Goal: Task Accomplishment & Management: Manage account settings

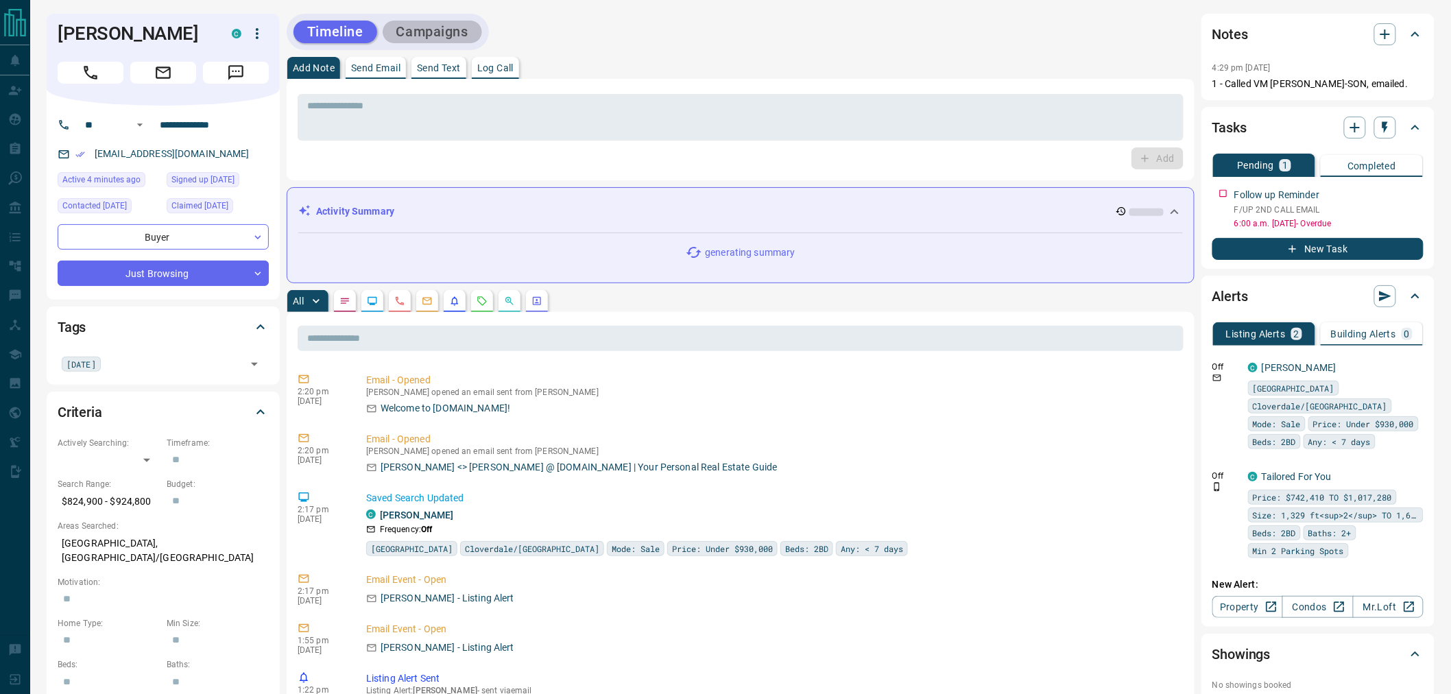
click at [448, 34] on button "Campaigns" at bounding box center [432, 32] width 99 height 23
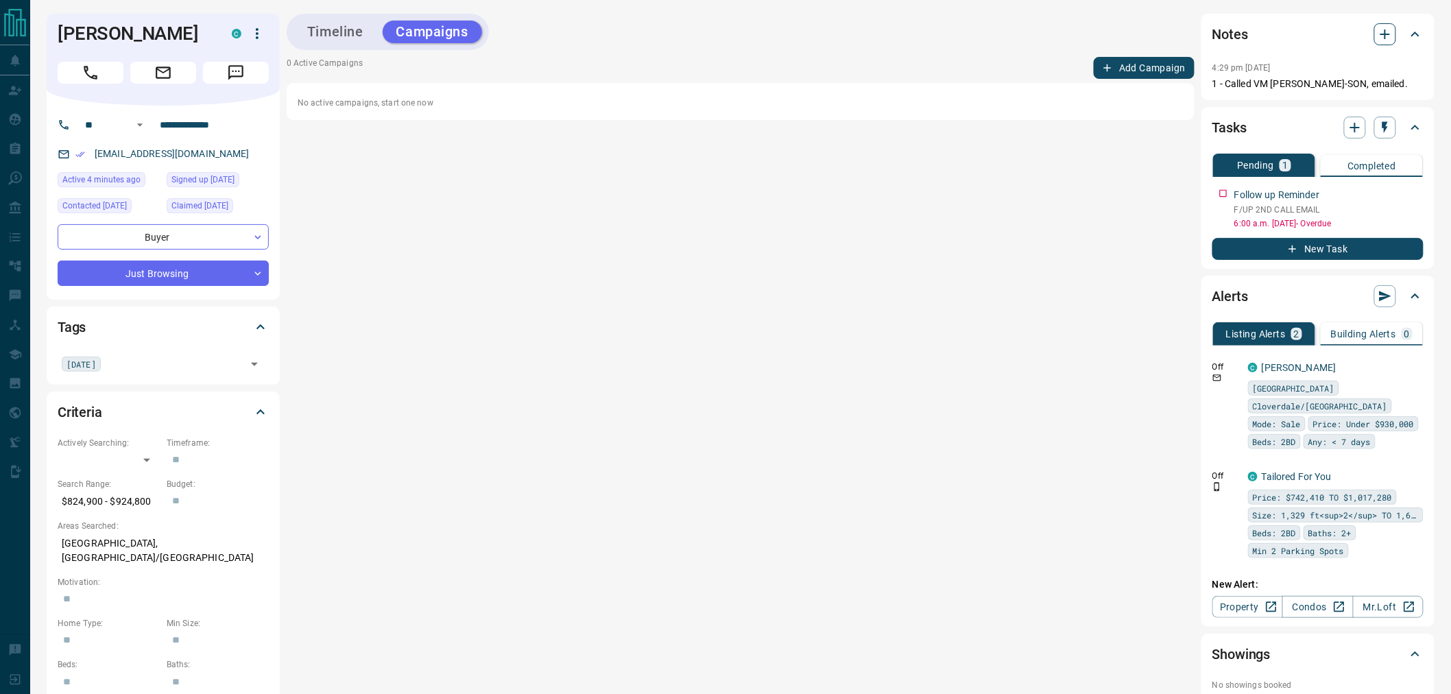
click at [1385, 39] on icon "button" at bounding box center [1385, 34] width 16 height 16
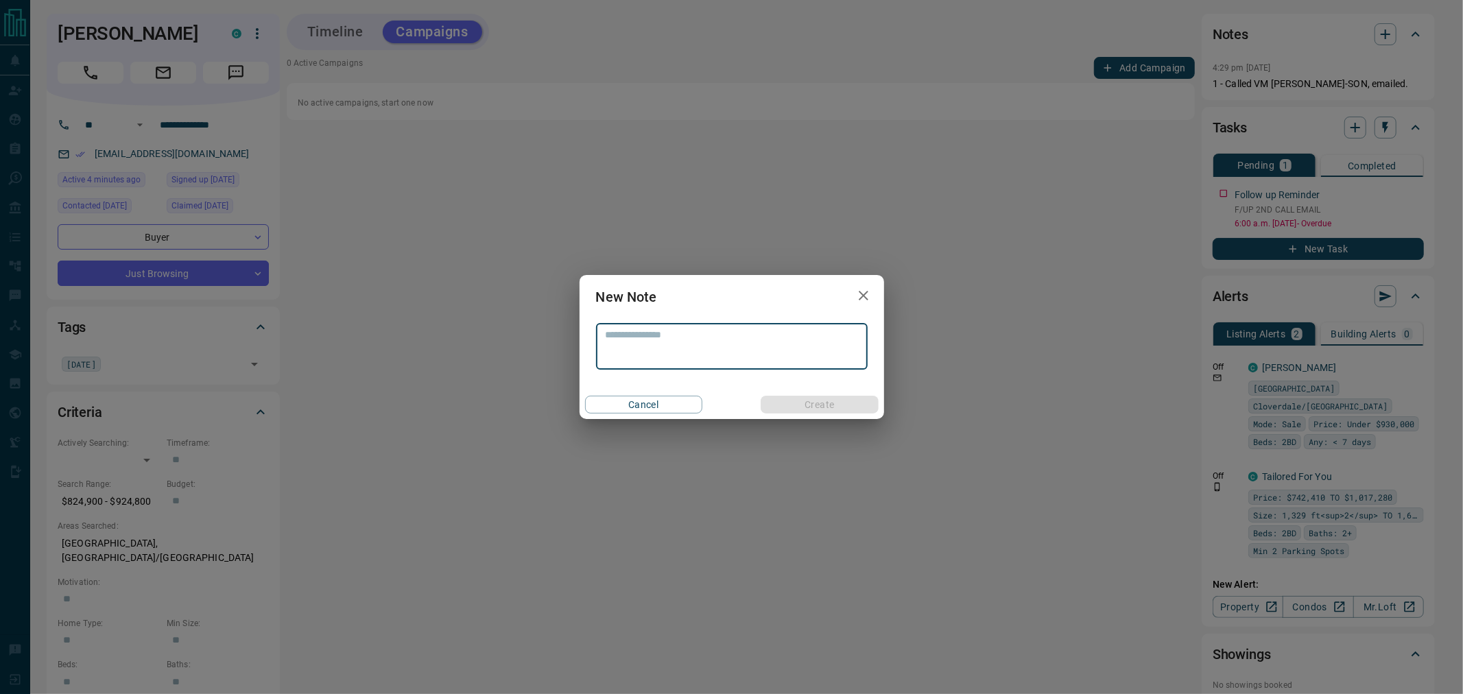
click at [859, 295] on icon "button" at bounding box center [863, 295] width 16 height 16
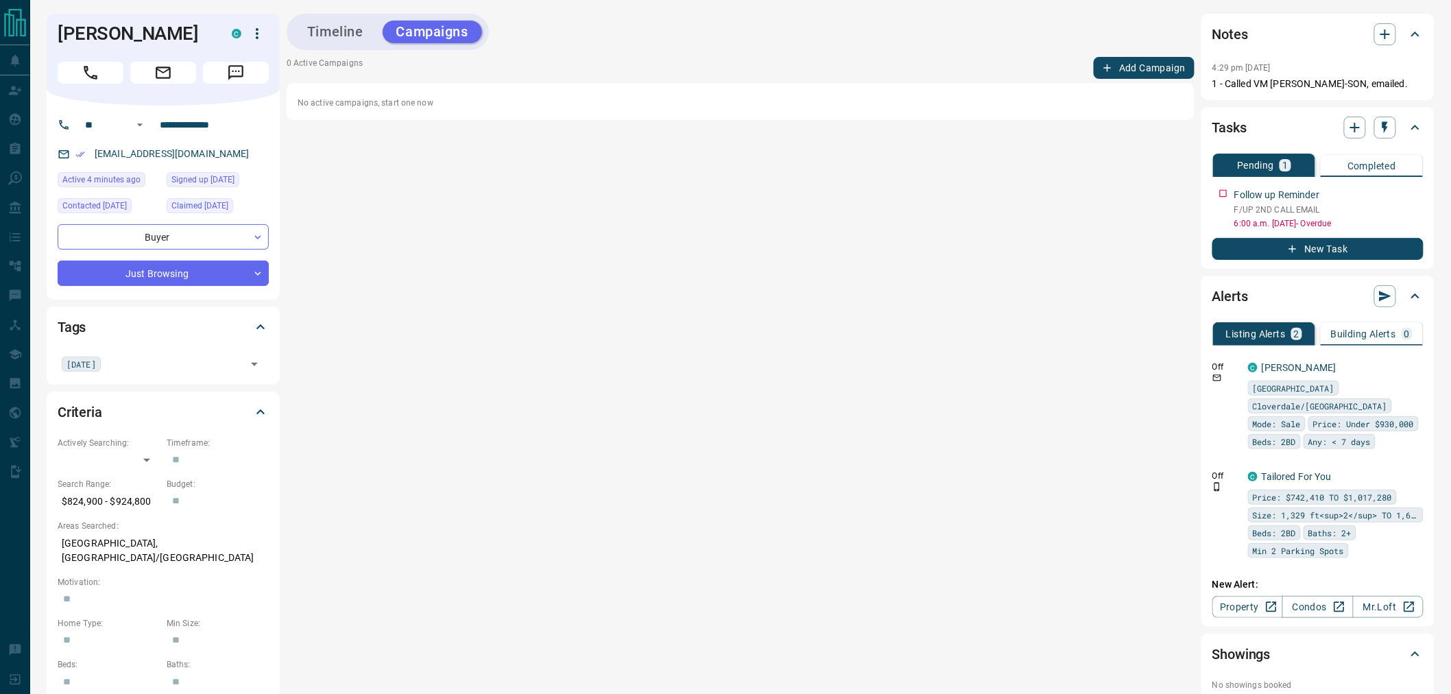
click at [350, 33] on button "Timeline" at bounding box center [335, 32] width 84 height 23
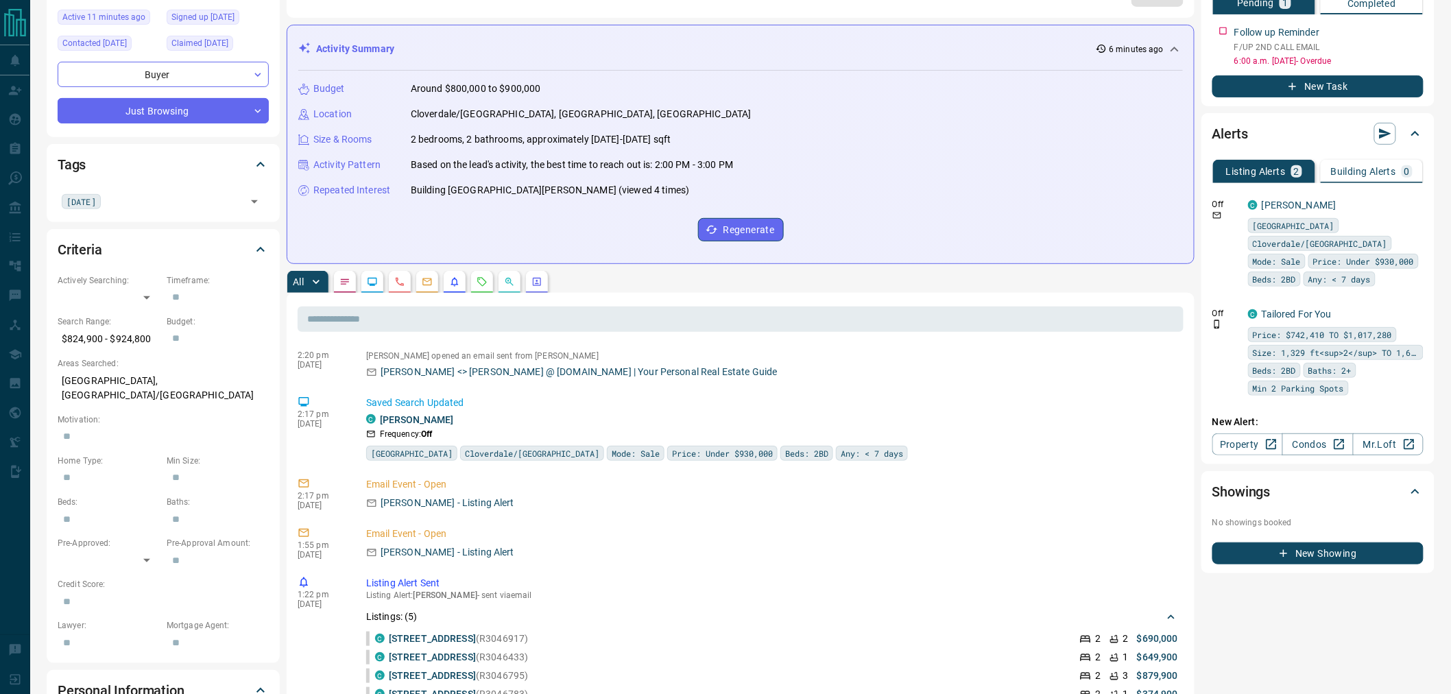
scroll to position [228, 0]
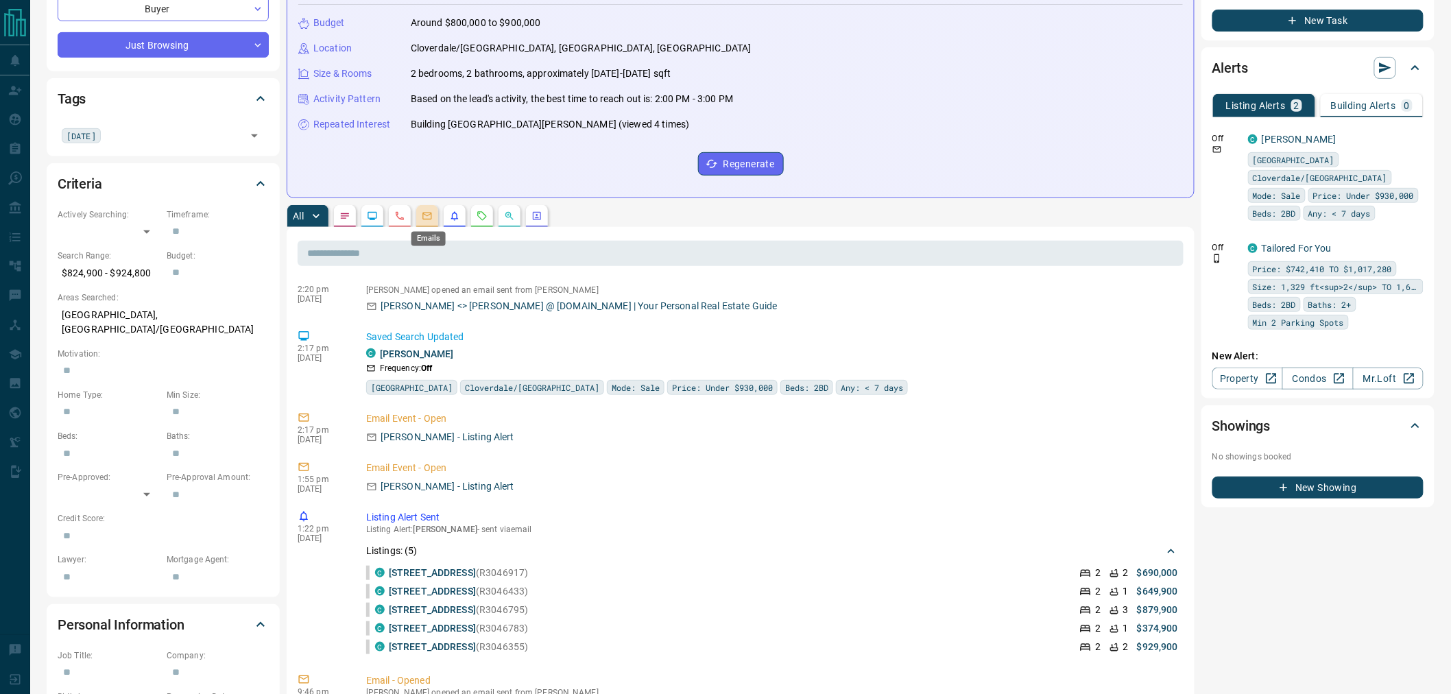
click at [428, 217] on icon "Emails" at bounding box center [427, 216] width 11 height 11
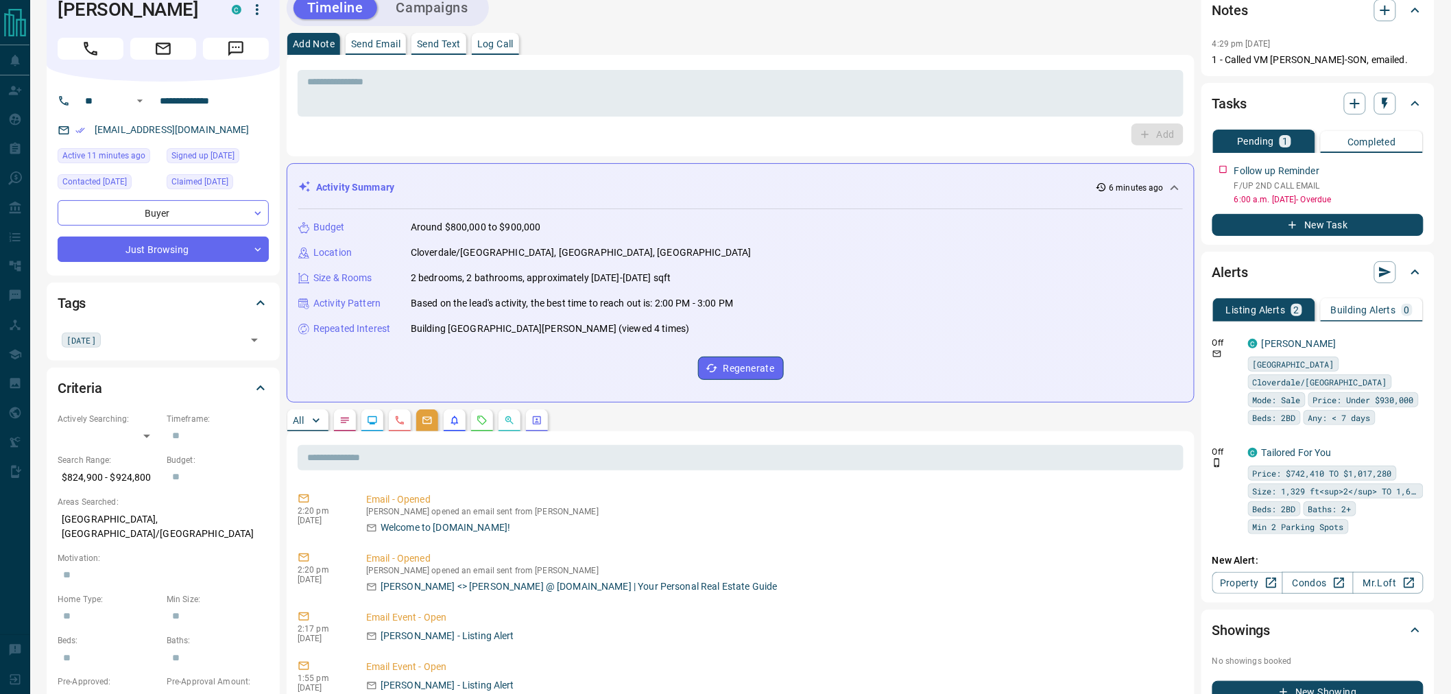
scroll to position [0, 0]
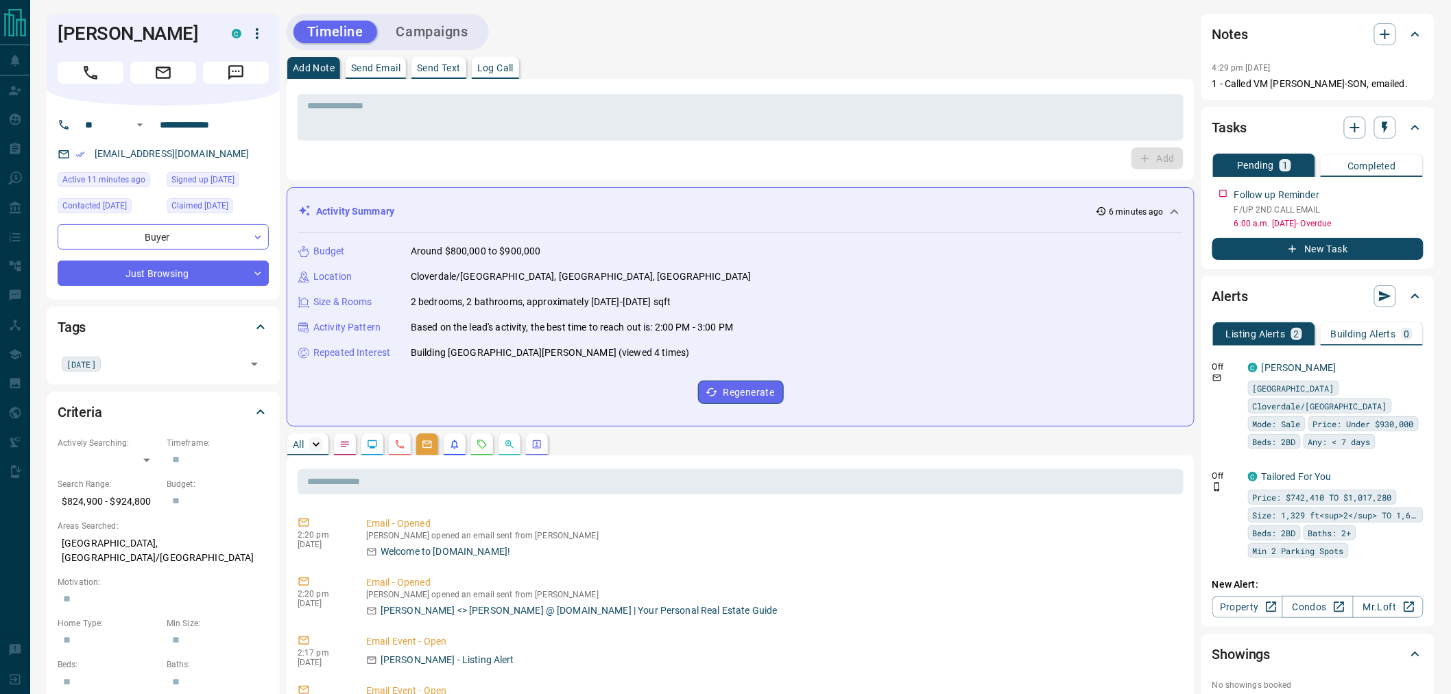
click at [317, 442] on icon "button" at bounding box center [316, 444] width 14 height 14
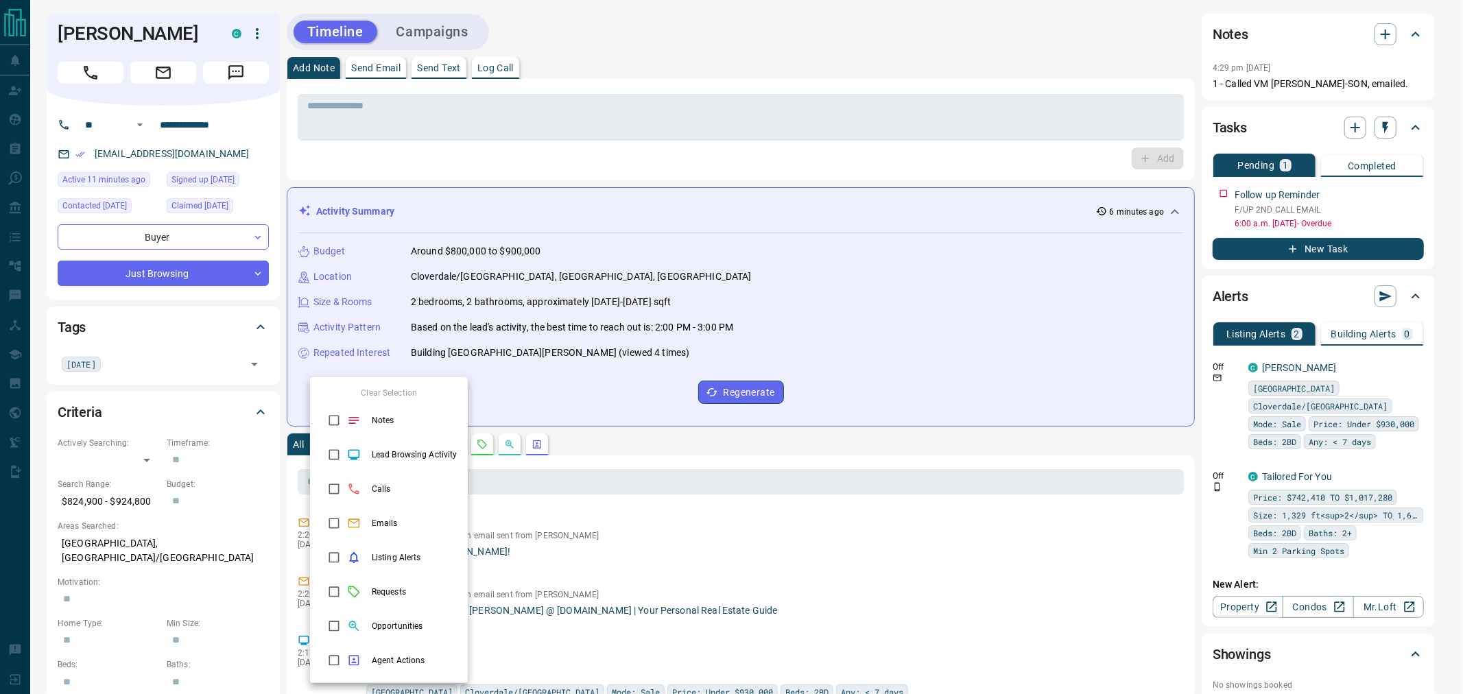
click at [620, 488] on div at bounding box center [731, 347] width 1463 height 694
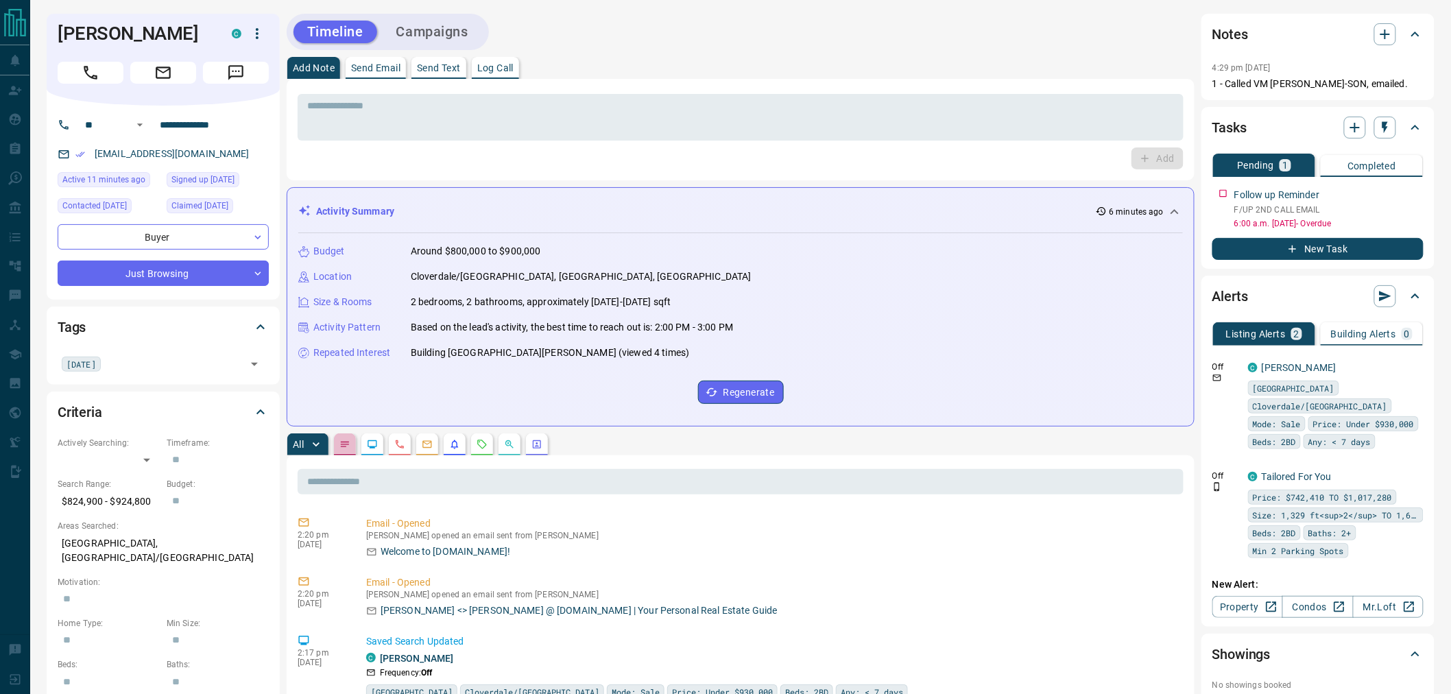
click at [351, 451] on button "button" at bounding box center [345, 444] width 22 height 22
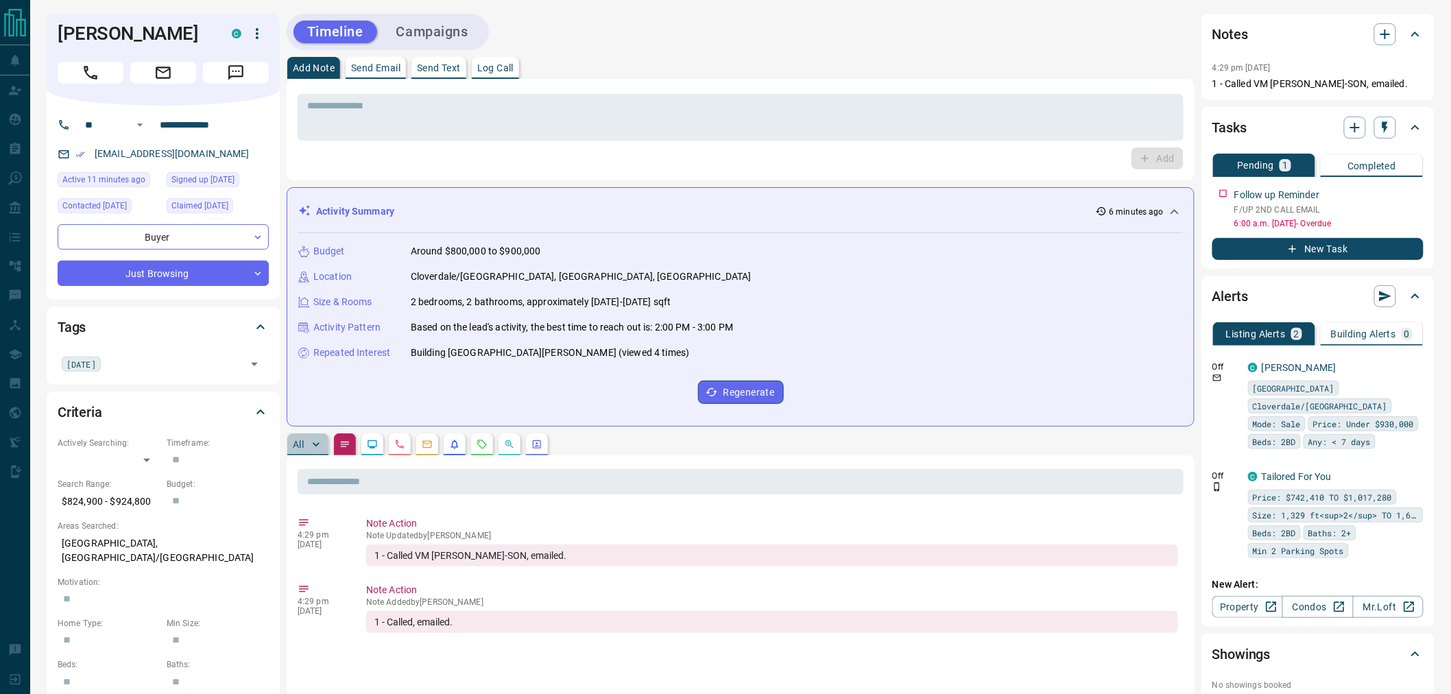
click at [298, 440] on p "All" at bounding box center [298, 445] width 11 height 10
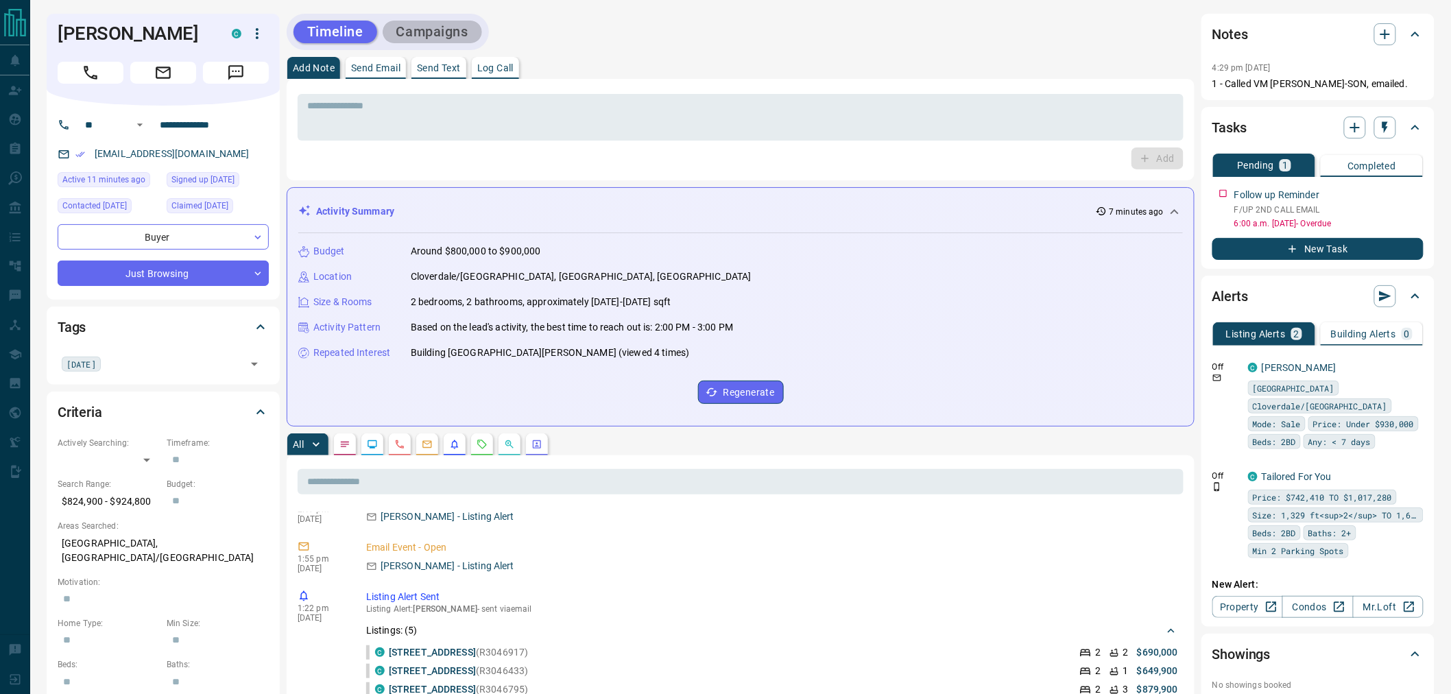
click at [444, 23] on button "Campaigns" at bounding box center [432, 32] width 99 height 23
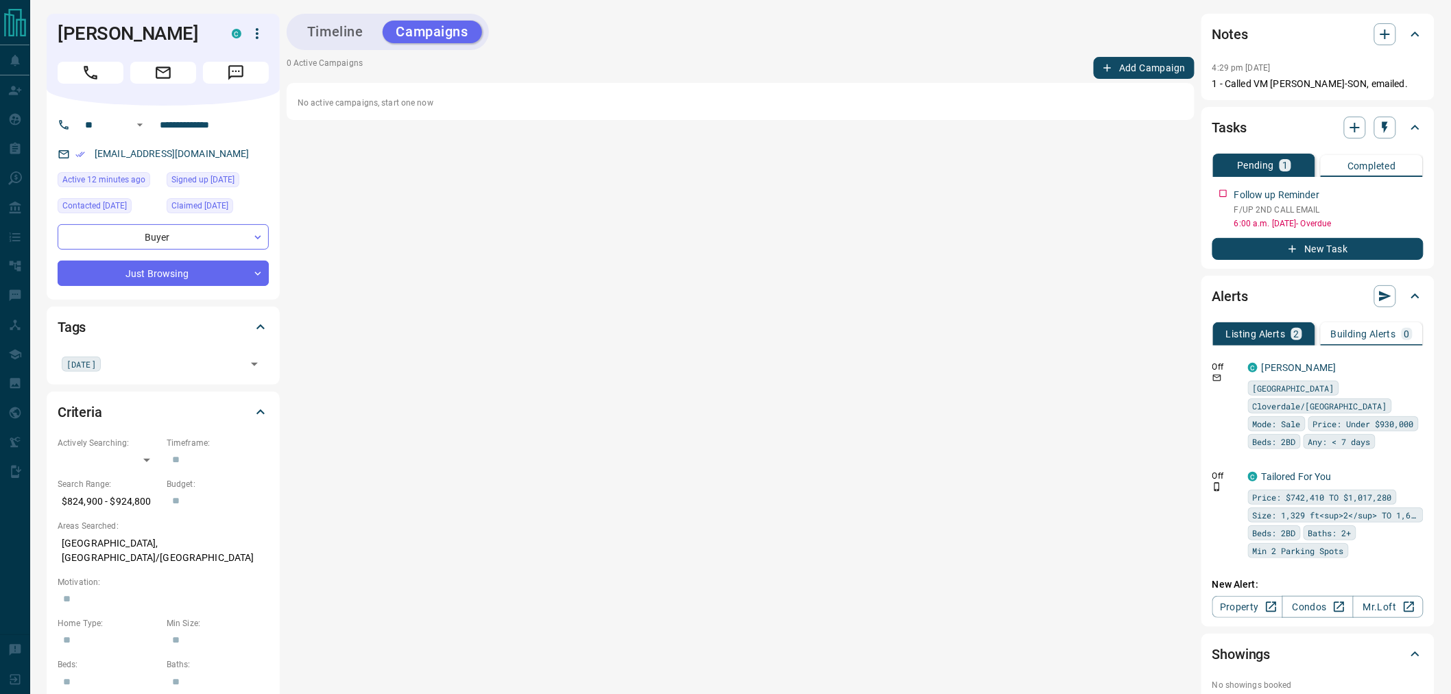
click at [1135, 58] on button "Add Campaign" at bounding box center [1144, 68] width 101 height 22
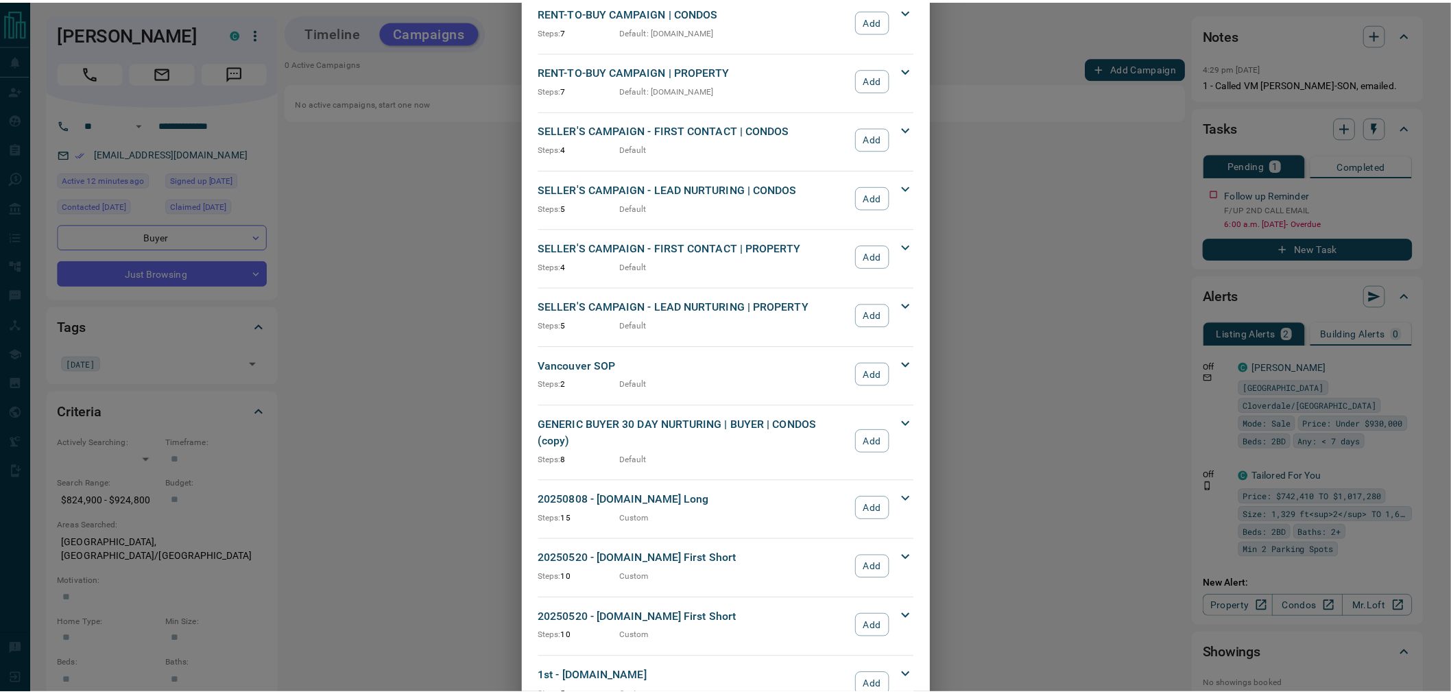
scroll to position [1141, 0]
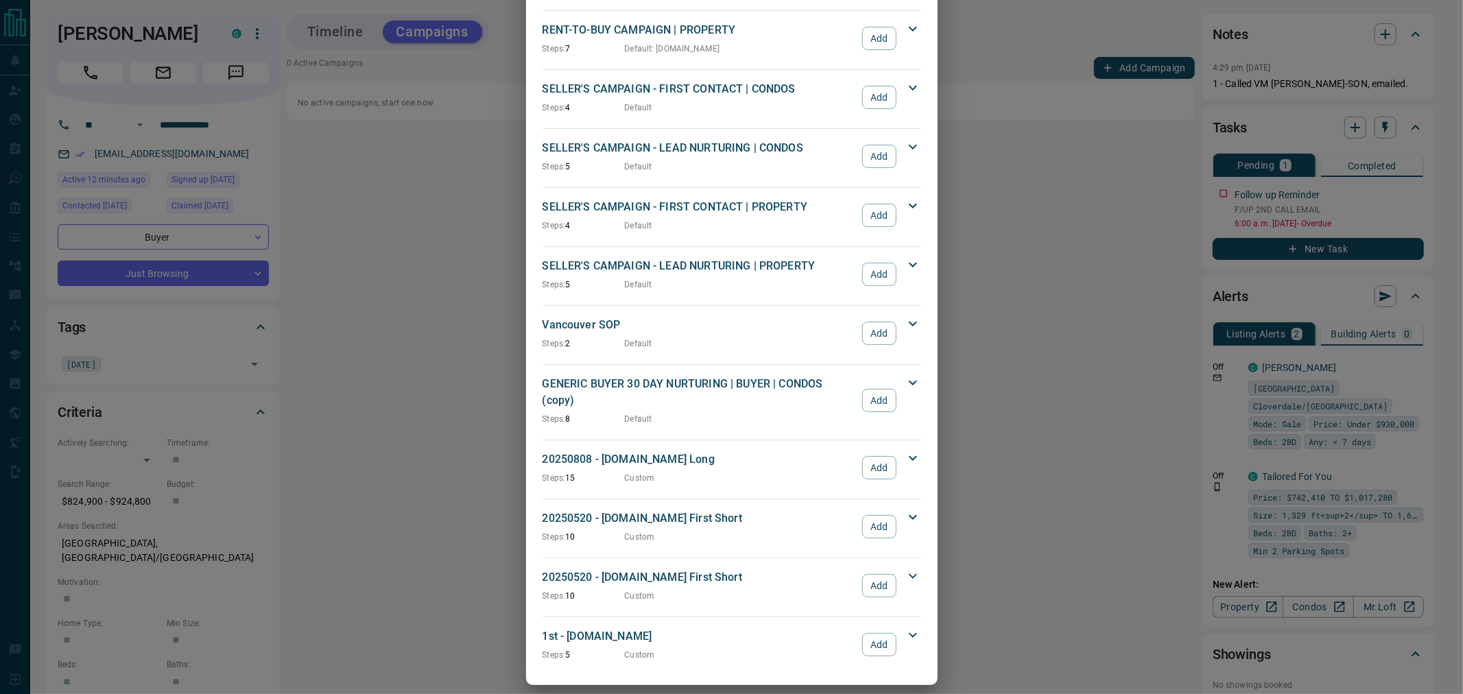
click at [872, 574] on button "Add" at bounding box center [879, 585] width 34 height 23
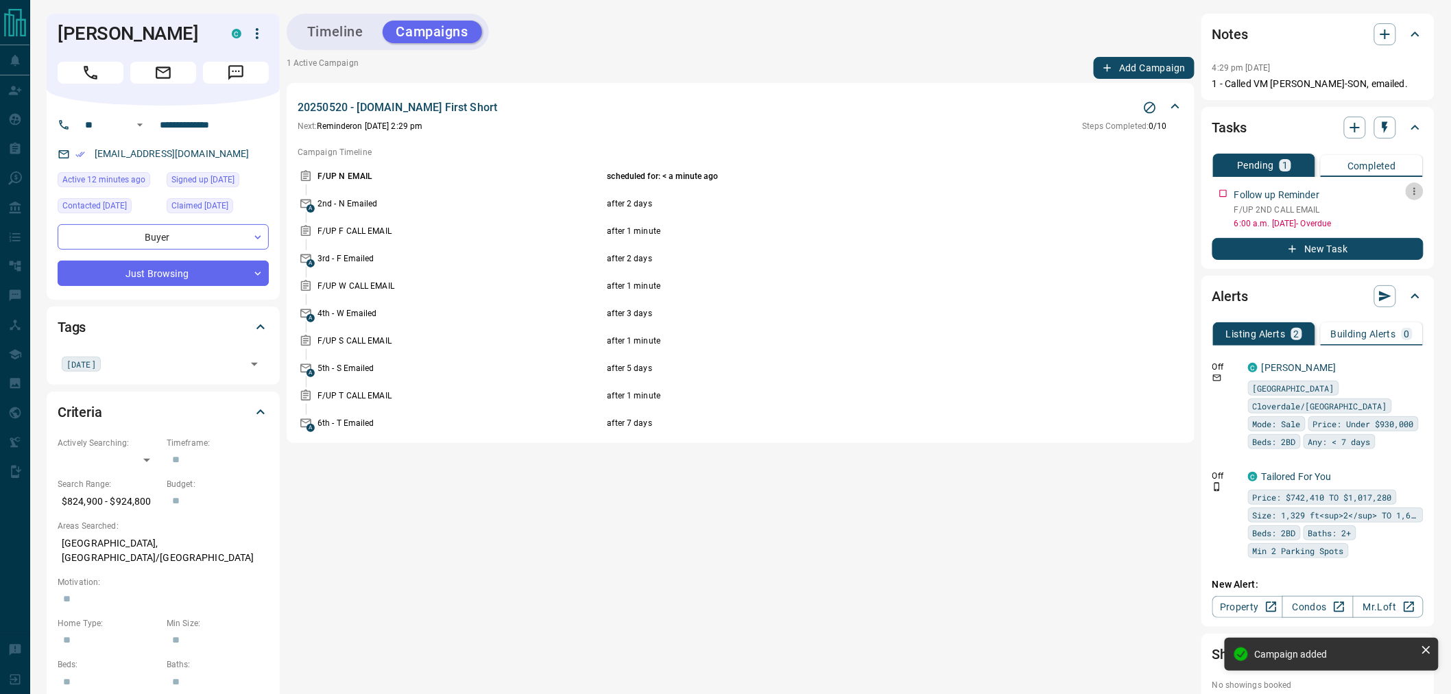
click at [1416, 193] on icon "button" at bounding box center [1414, 191] width 11 height 11
click at [1400, 221] on li "Edit" at bounding box center [1394, 216] width 60 height 21
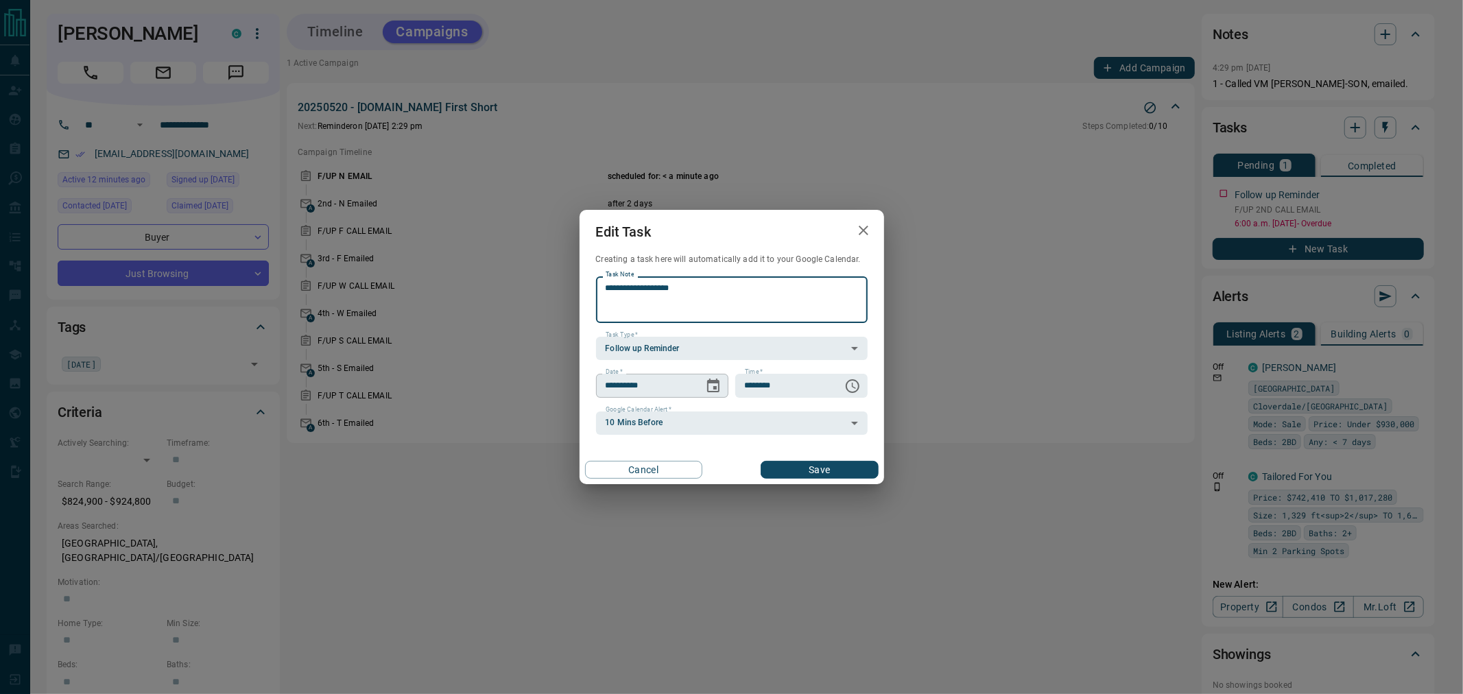
click at [716, 384] on icon "Choose date, selected date is Sep 12, 2025" at bounding box center [713, 386] width 16 height 16
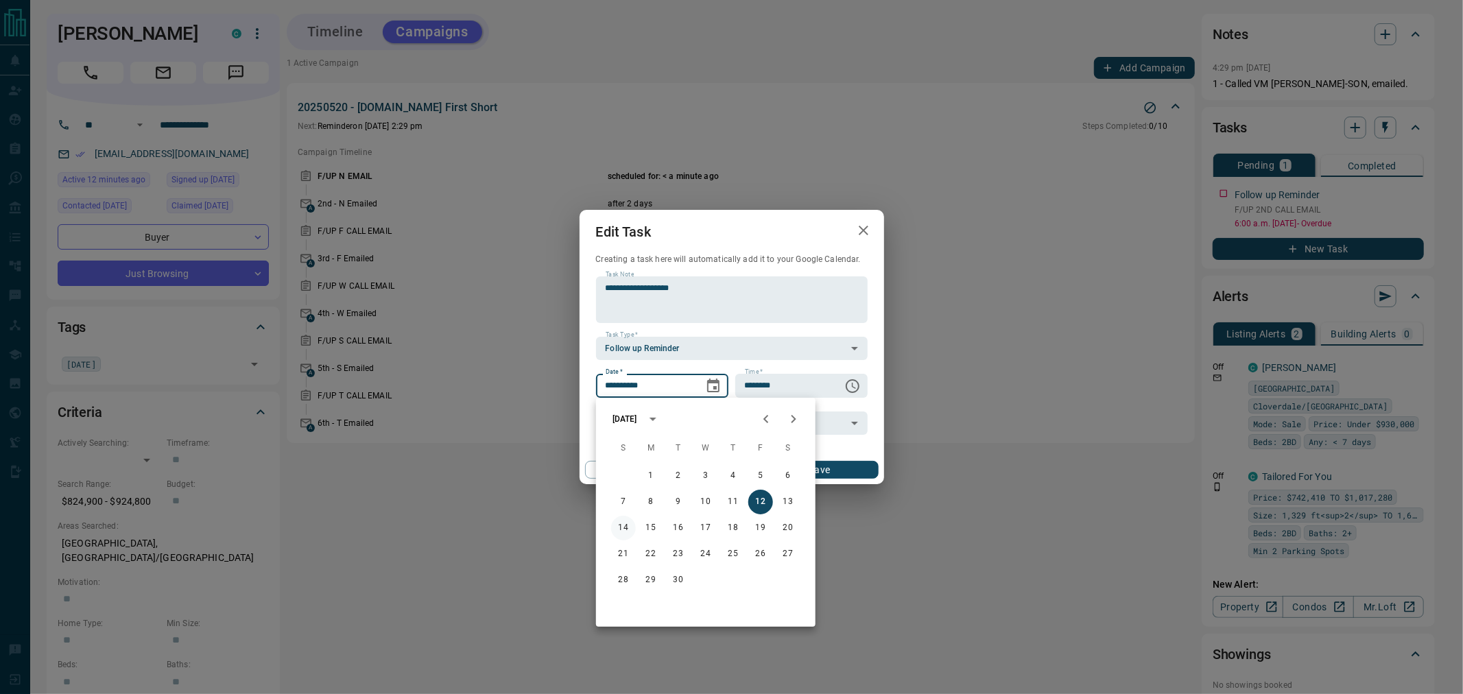
click at [617, 524] on button "14" at bounding box center [623, 528] width 25 height 25
type input "**********"
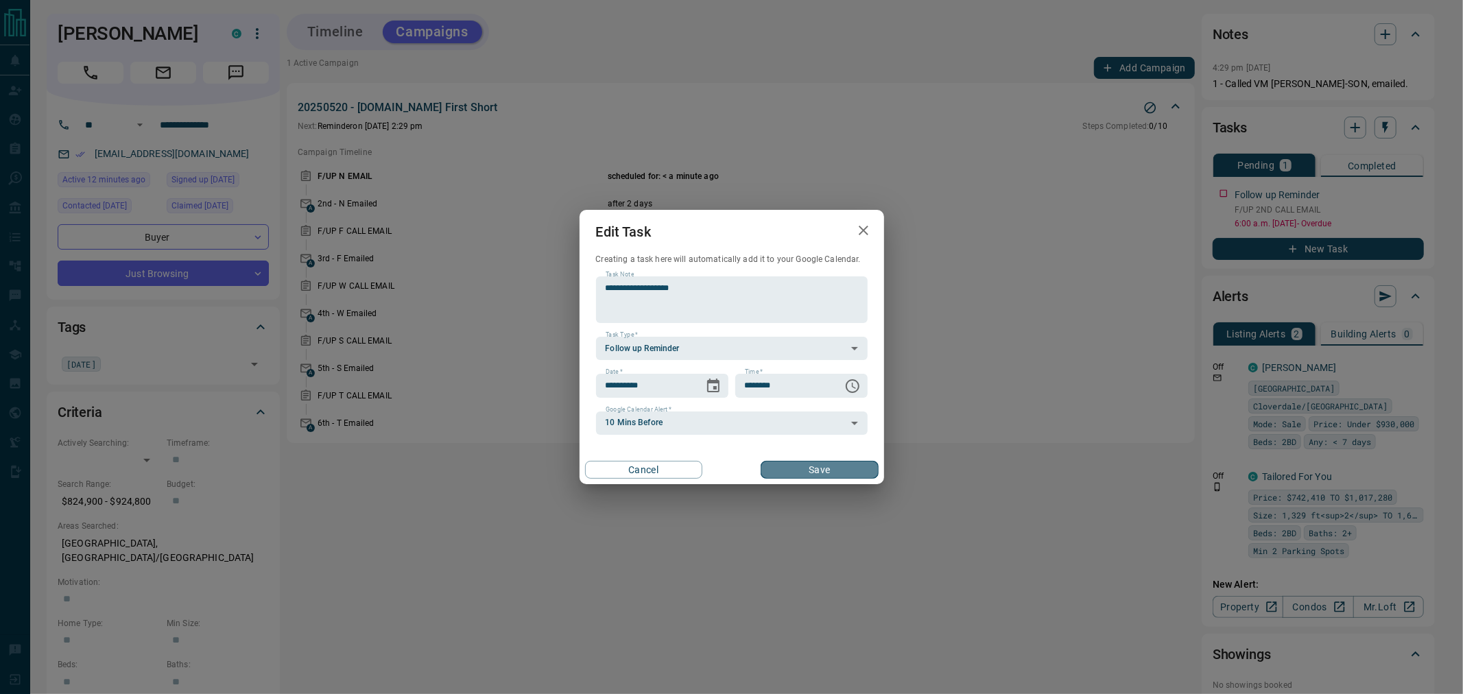
click at [826, 470] on button "Save" at bounding box center [818, 470] width 117 height 18
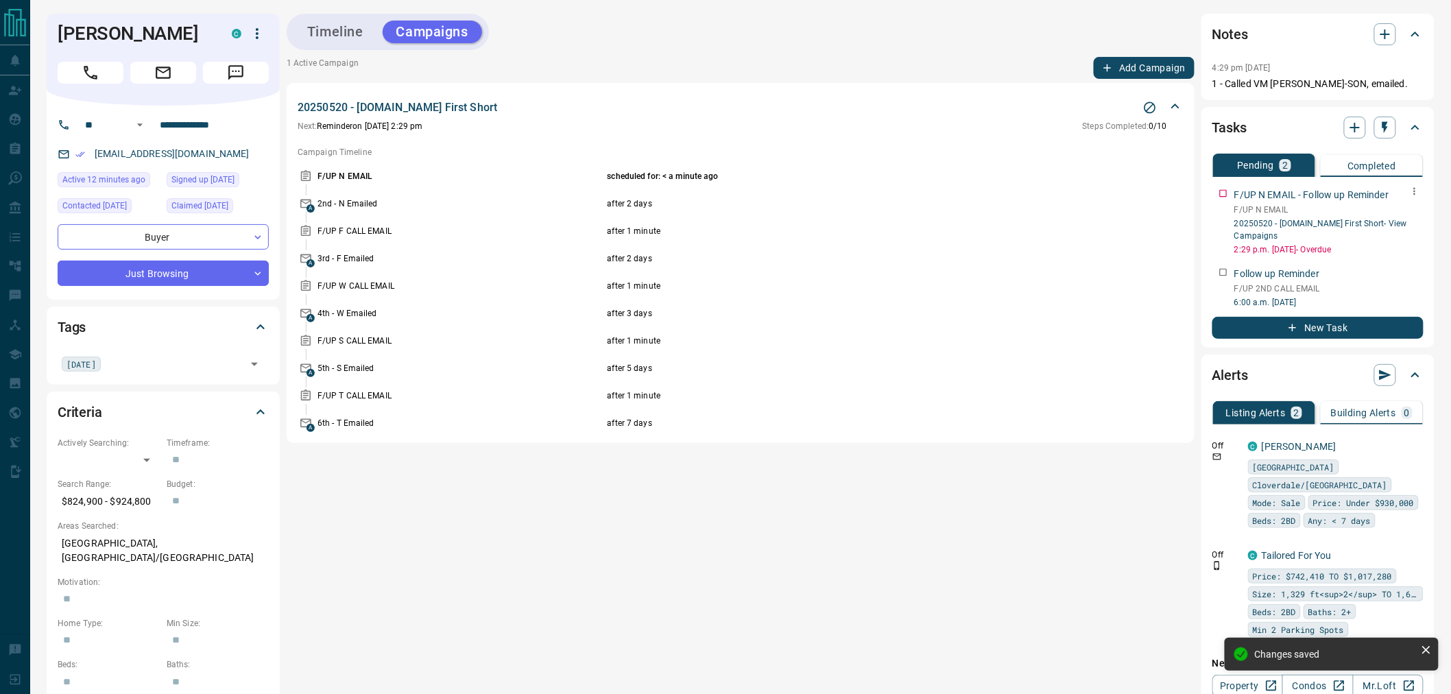
click at [1414, 189] on icon "button" at bounding box center [1414, 191] width 11 height 11
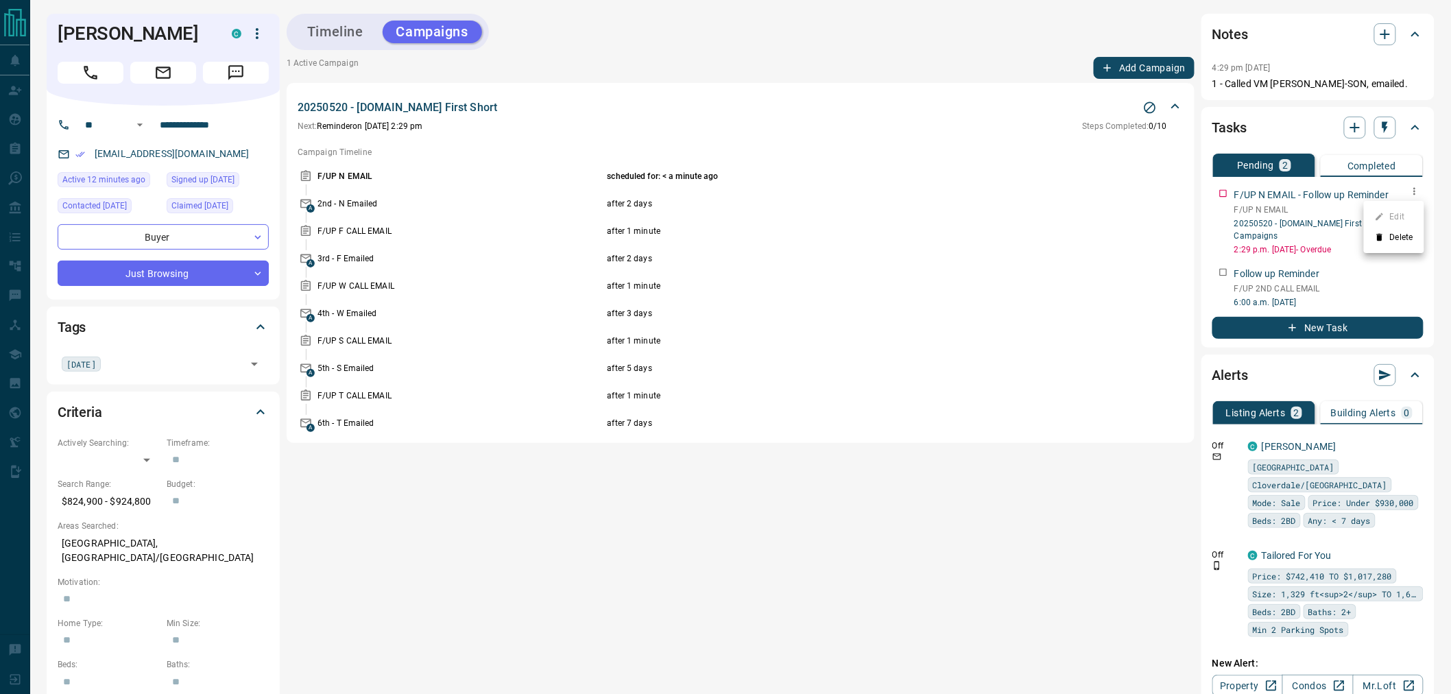
click at [1400, 237] on li "Delete" at bounding box center [1394, 237] width 60 height 21
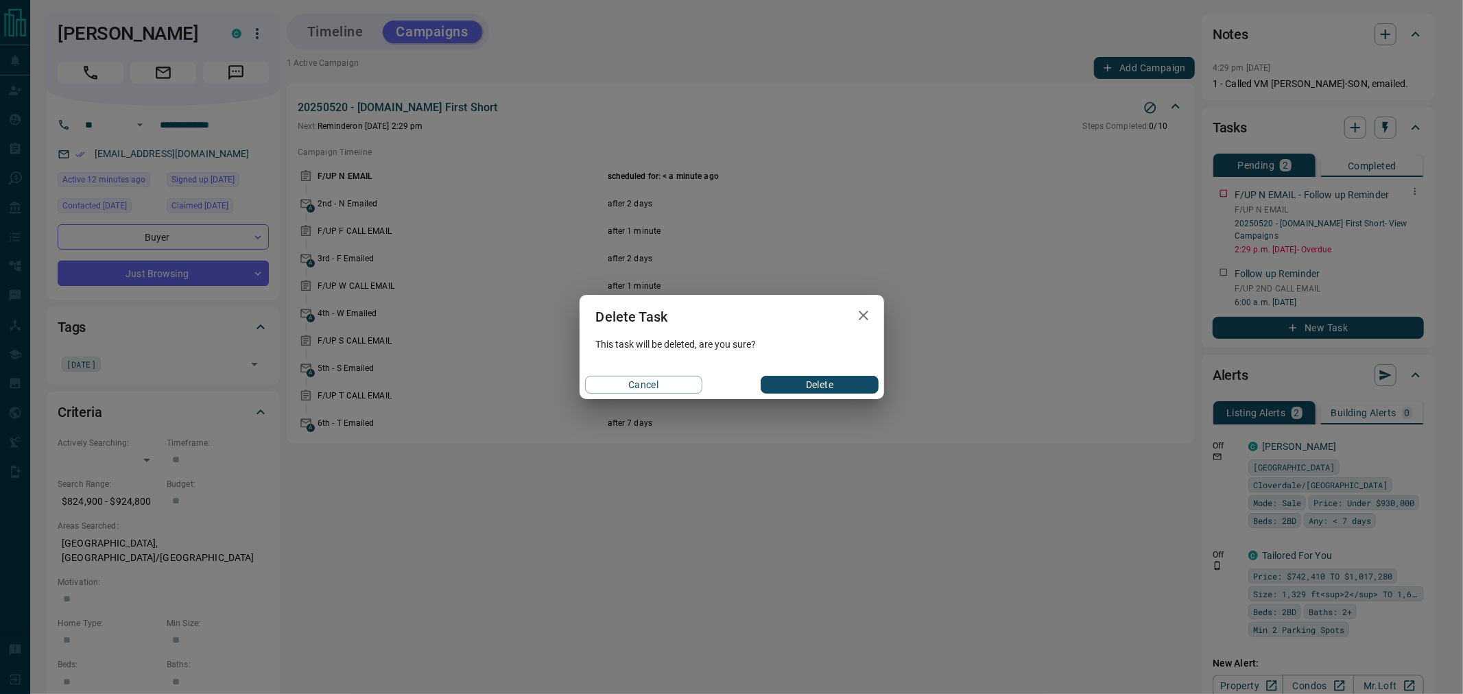
click at [841, 383] on button "Delete" at bounding box center [818, 385] width 117 height 18
